Goal: Navigation & Orientation: Find specific page/section

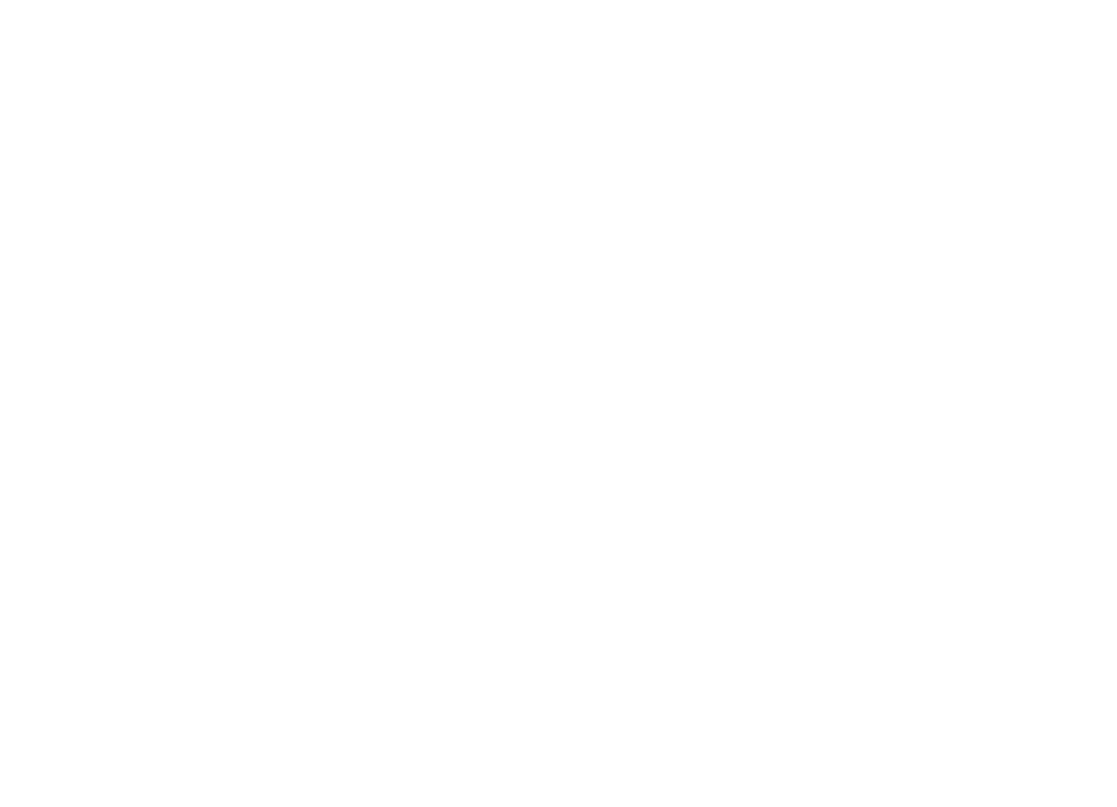
scroll to position [1734, 0]
click at [0, 0] on link "Home" at bounding box center [0, 0] width 0 height 0
drag, startPoint x: 38, startPoint y: 0, endPoint x: 828, endPoint y: 114, distance: 798.1
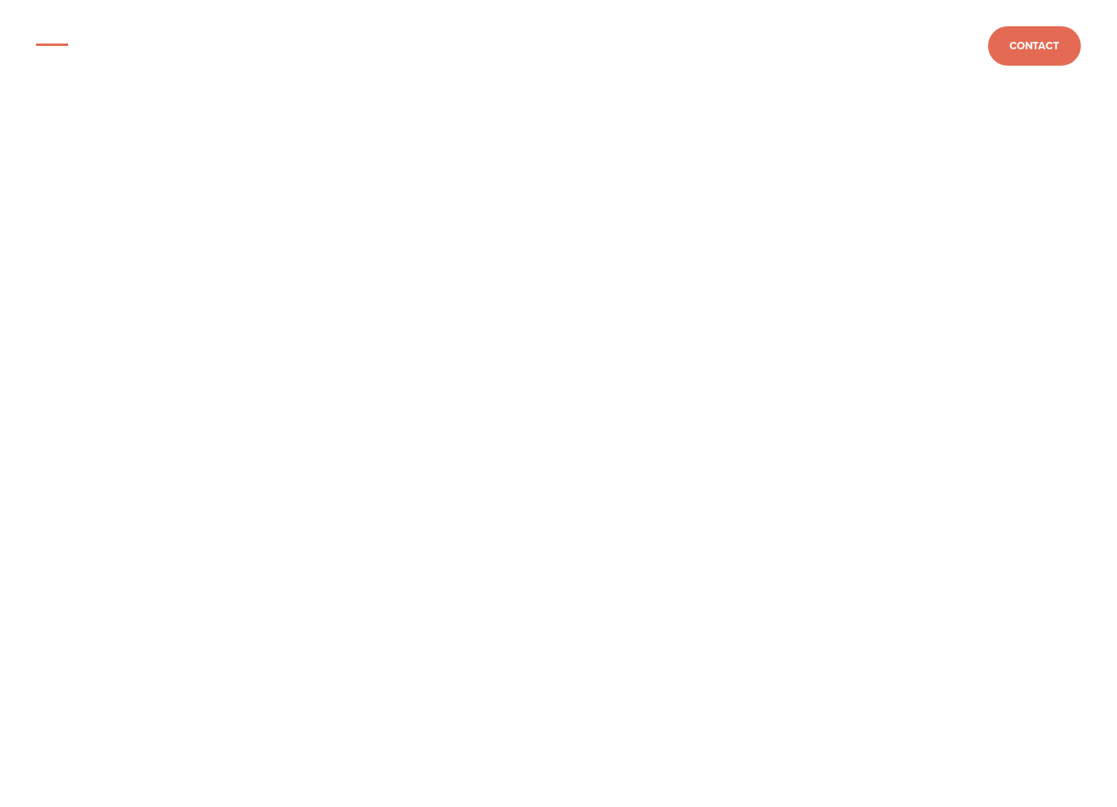
click at [0, 0] on ul "2025 2024 2023 2022 2021" at bounding box center [0, 0] width 0 height 0
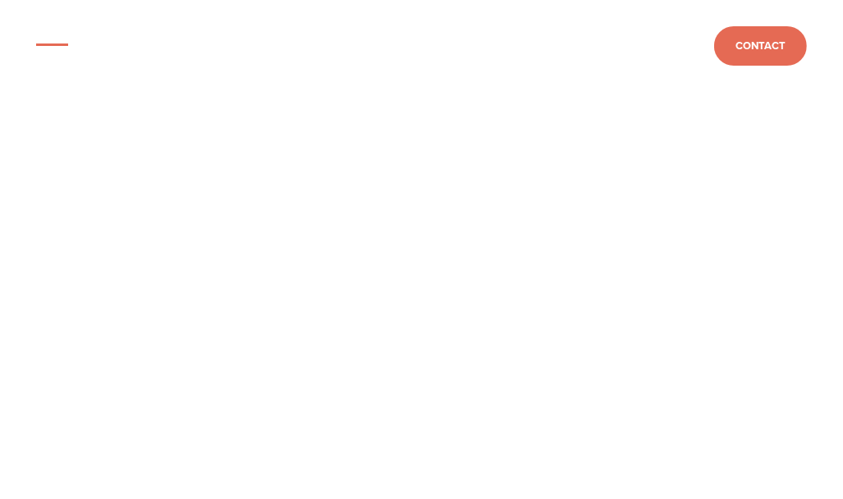
click at [0, 0] on link "Awards" at bounding box center [0, 0] width 0 height 0
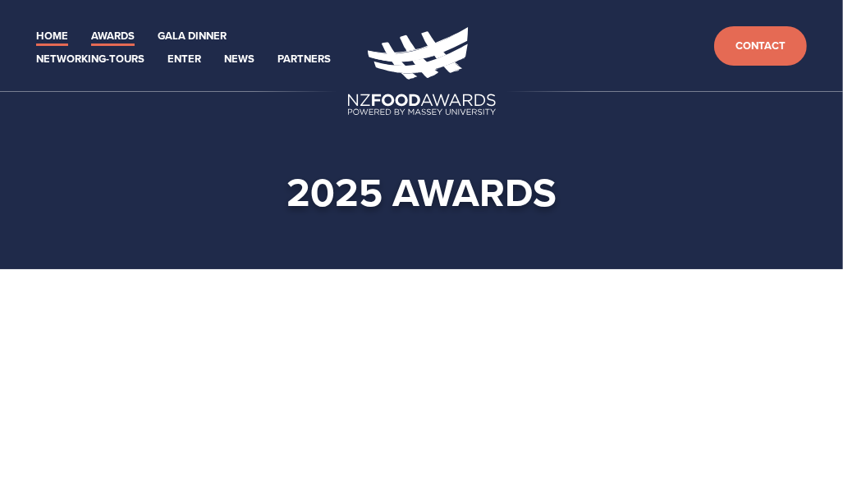
click at [44, 46] on link "Home" at bounding box center [52, 36] width 32 height 19
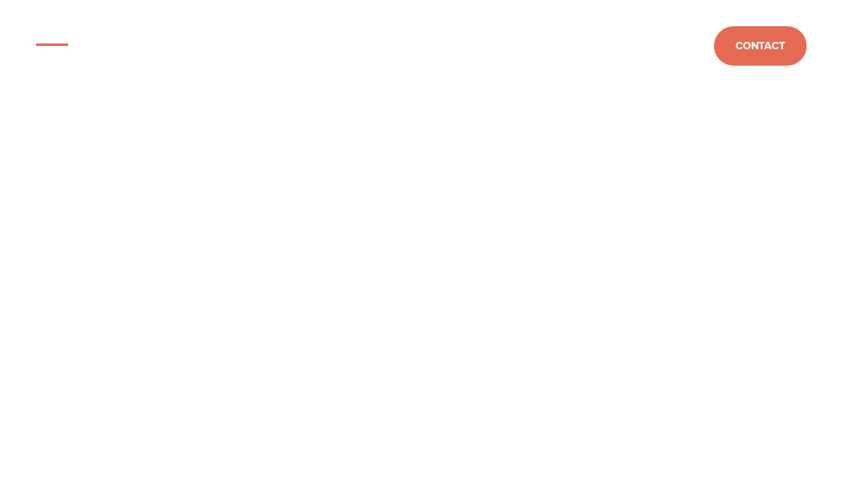
click at [0, 0] on link "Contact" at bounding box center [0, 0] width 0 height 0
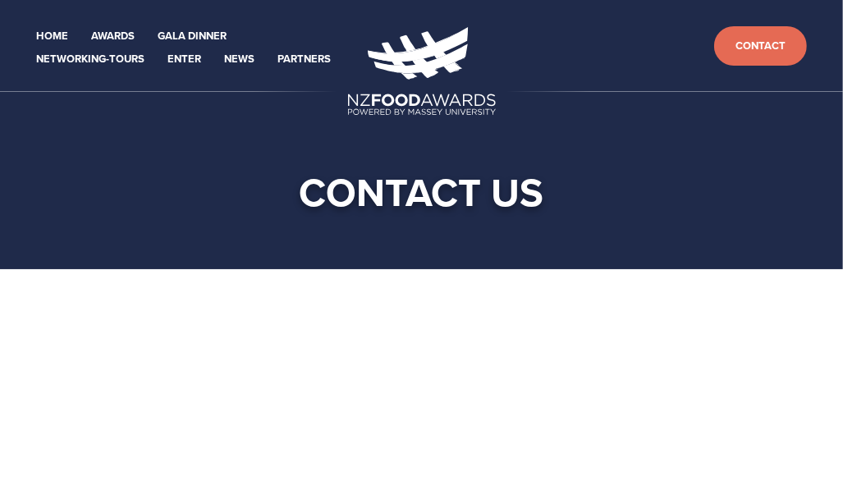
click at [0, 0] on link "Home" at bounding box center [0, 0] width 0 height 0
